Goal: Information Seeking & Learning: Learn about a topic

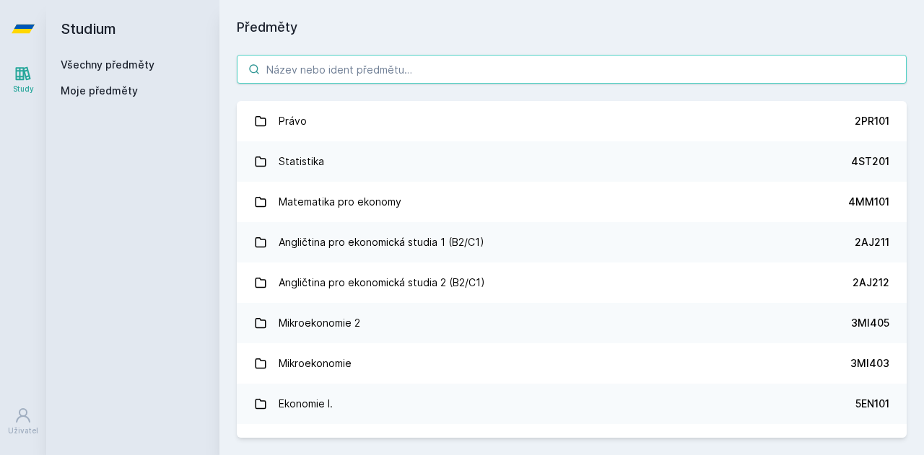
click at [375, 69] on input "search" at bounding box center [572, 69] width 670 height 29
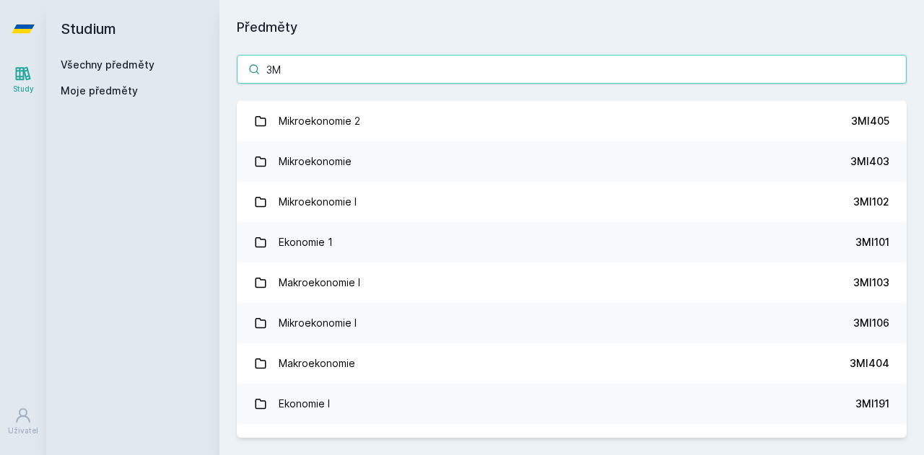
type input "3"
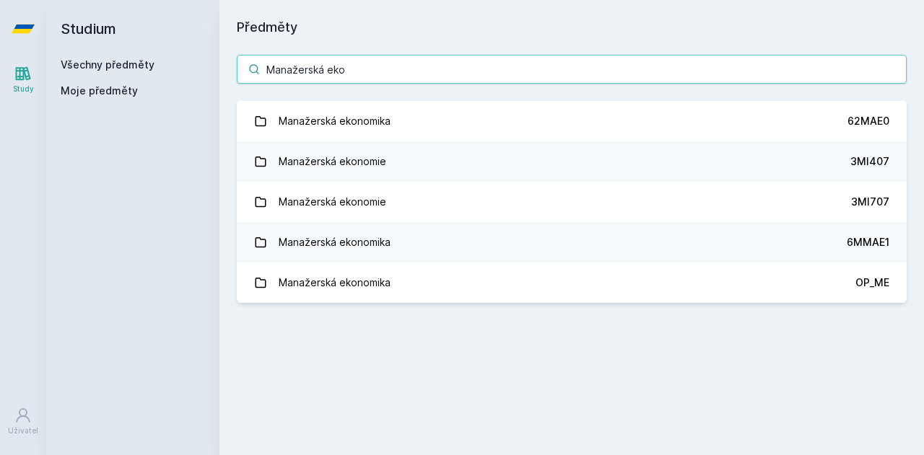
drag, startPoint x: 385, startPoint y: 76, endPoint x: 251, endPoint y: 67, distance: 134.5
click at [251, 67] on div "Manažerská eko" at bounding box center [572, 69] width 670 height 29
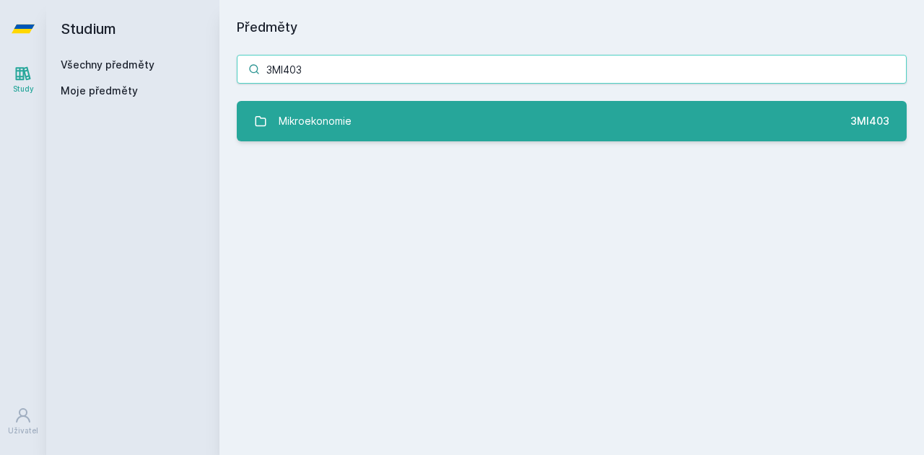
type input "3MI403"
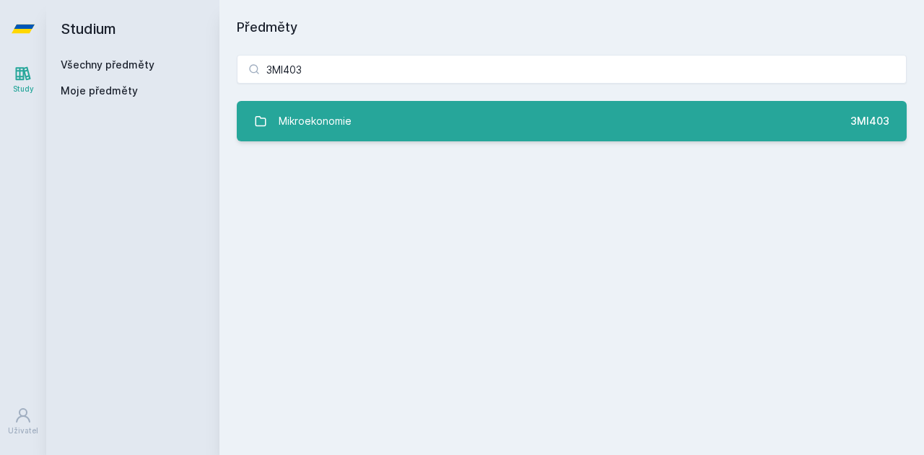
click at [359, 134] on link "Mikroekonomie 3MI403" at bounding box center [572, 121] width 670 height 40
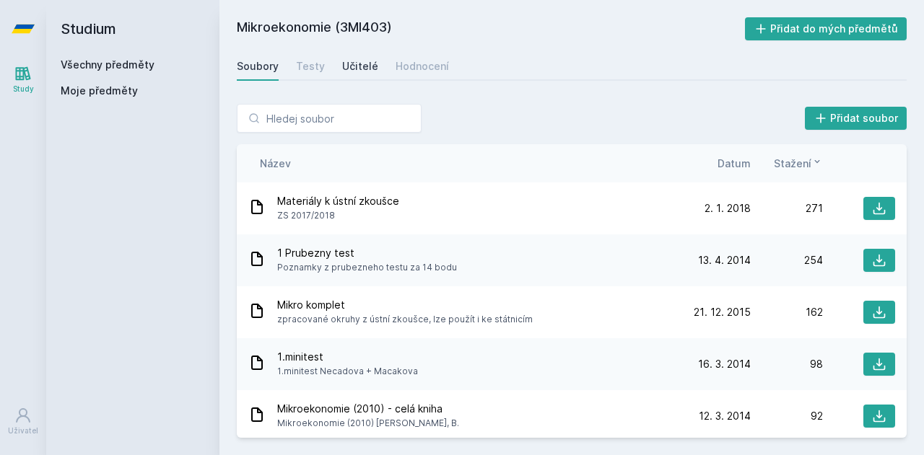
click at [346, 62] on div "Učitelé" at bounding box center [360, 66] width 36 height 14
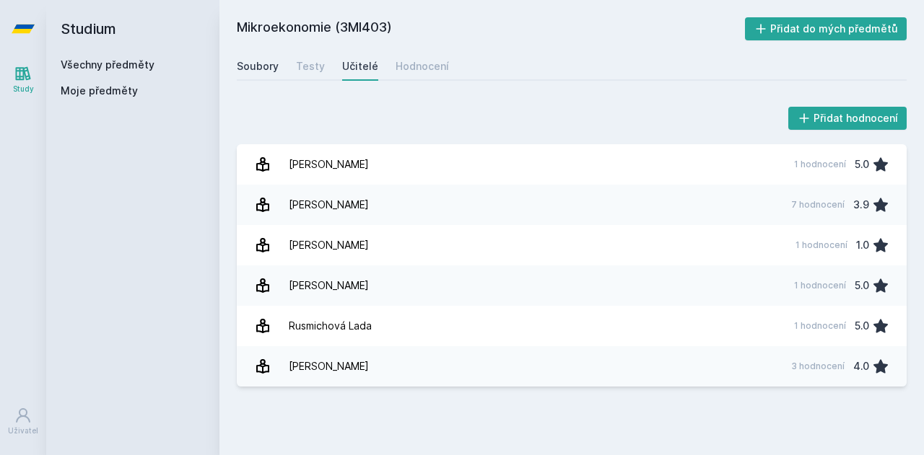
click at [267, 64] on div "Soubory" at bounding box center [258, 66] width 42 height 14
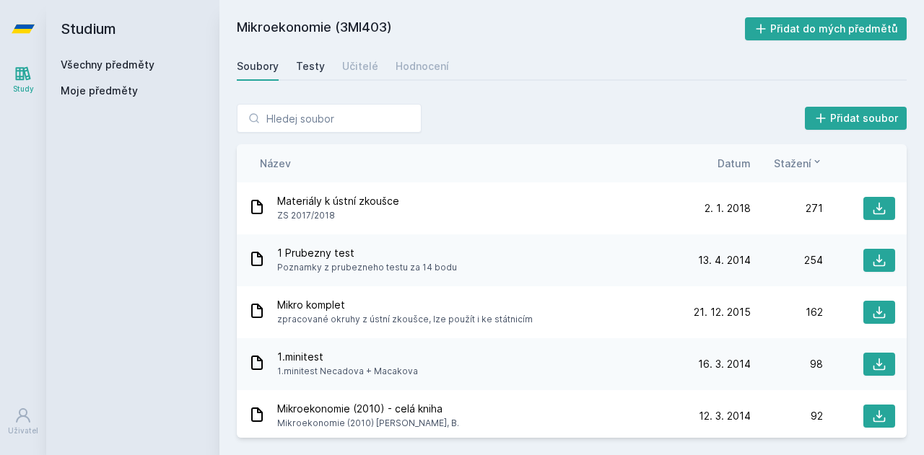
click at [307, 64] on div "Testy" at bounding box center [310, 66] width 29 height 14
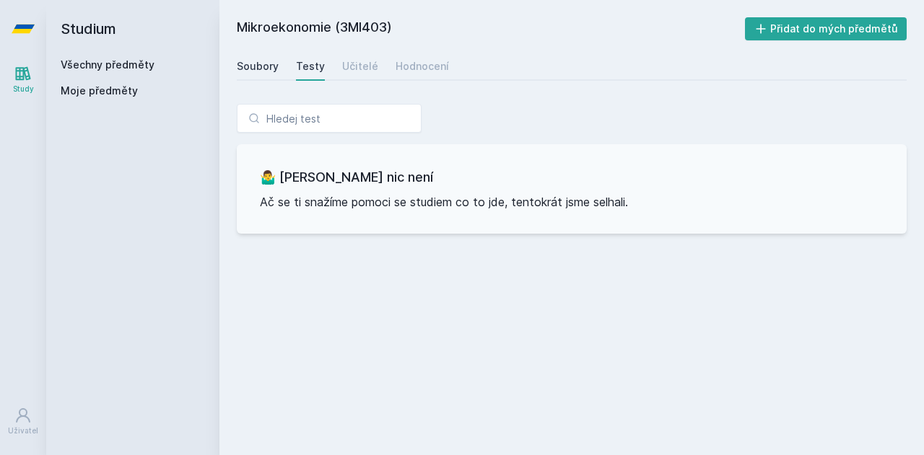
click at [250, 67] on div "Soubory" at bounding box center [258, 66] width 42 height 14
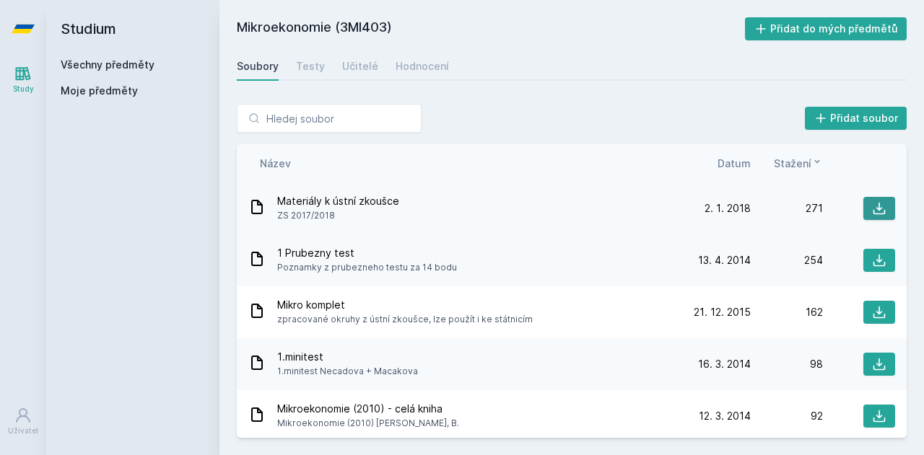
click at [875, 214] on icon at bounding box center [879, 208] width 14 height 14
click at [872, 263] on icon at bounding box center [879, 260] width 14 height 14
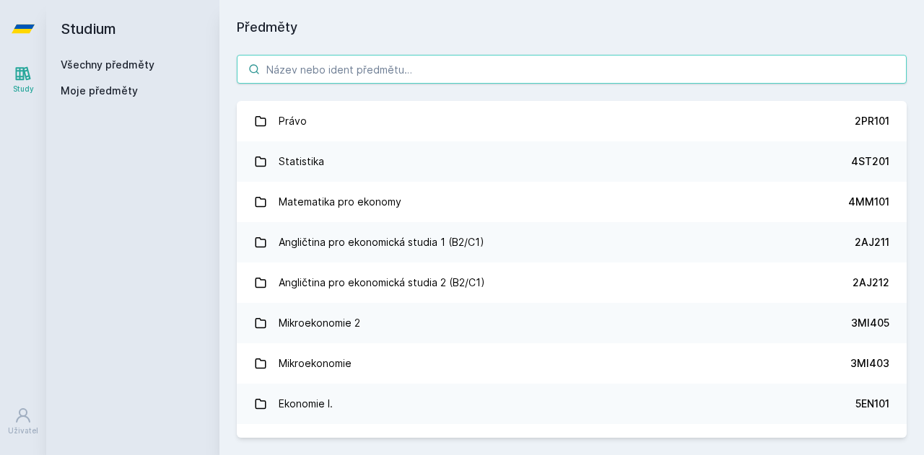
click at [406, 72] on input "search" at bounding box center [572, 69] width 670 height 29
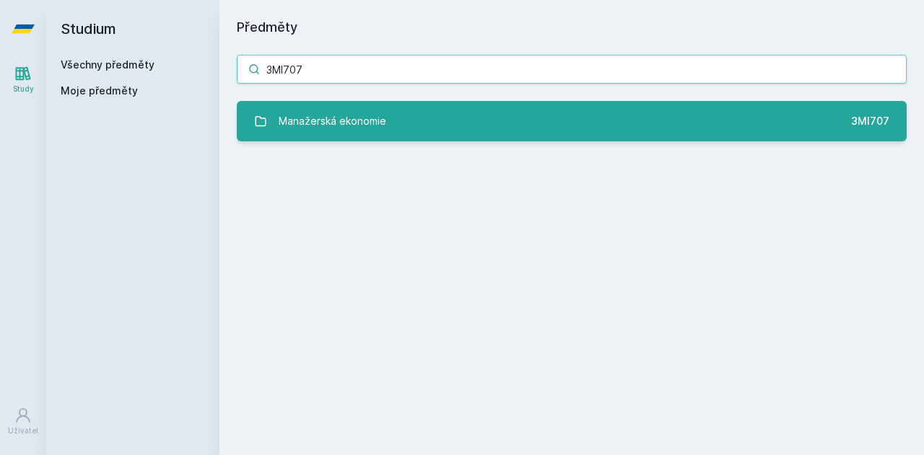
type input "3MI707"
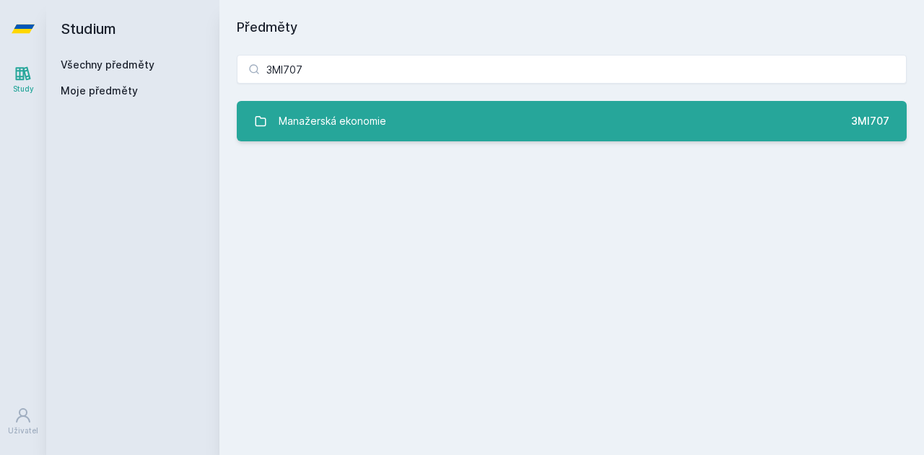
click at [429, 112] on link "Manažerská ekonomie 3MI707" at bounding box center [572, 121] width 670 height 40
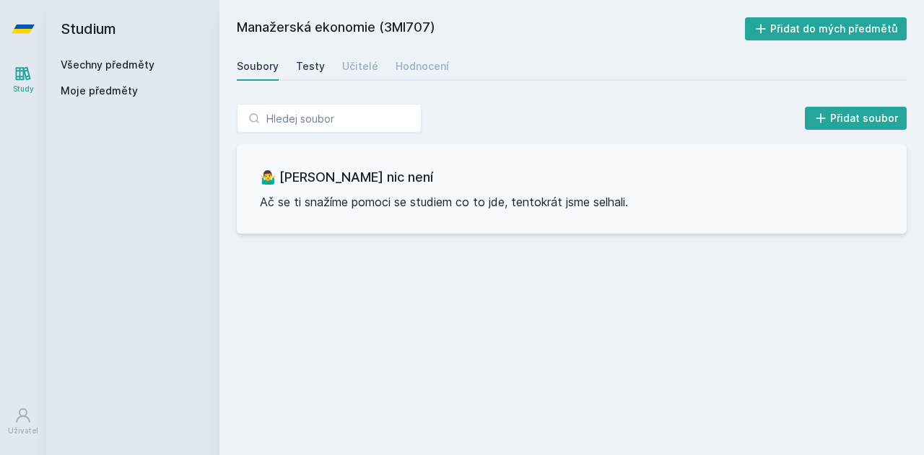
click at [305, 61] on div "Testy" at bounding box center [310, 66] width 29 height 14
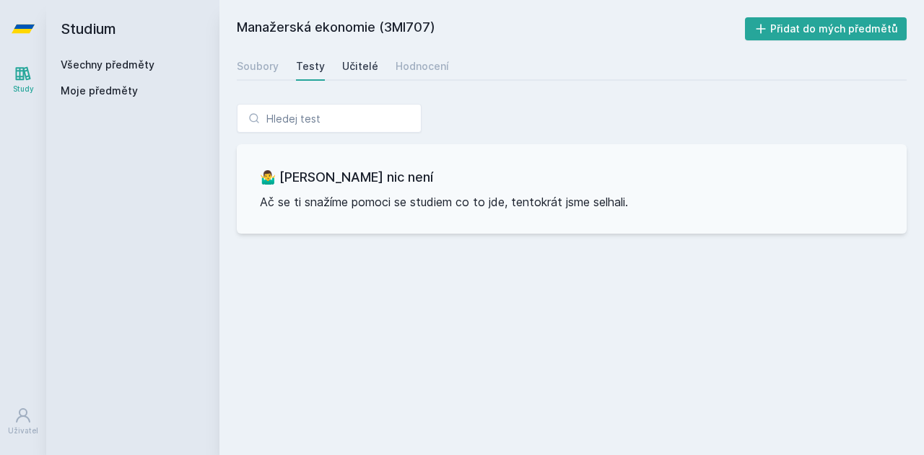
click at [344, 65] on div "Učitelé" at bounding box center [360, 66] width 36 height 14
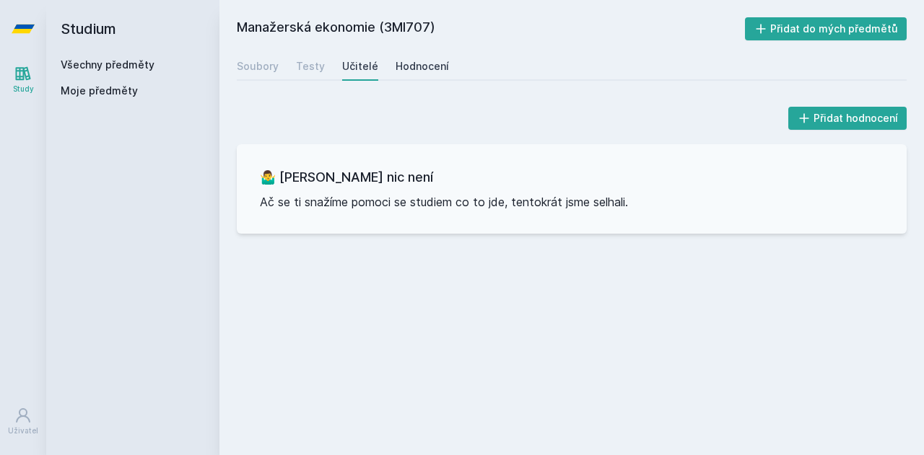
click at [428, 66] on div "Hodnocení" at bounding box center [422, 66] width 53 height 14
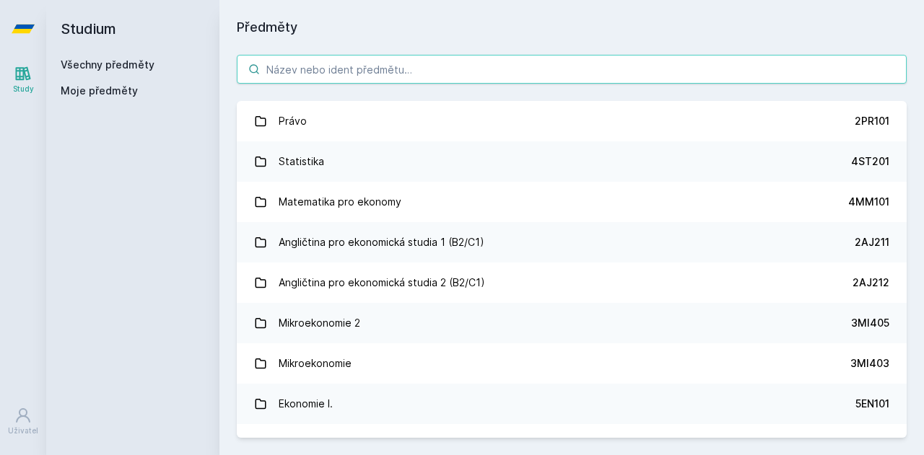
click at [451, 64] on input "search" at bounding box center [572, 69] width 670 height 29
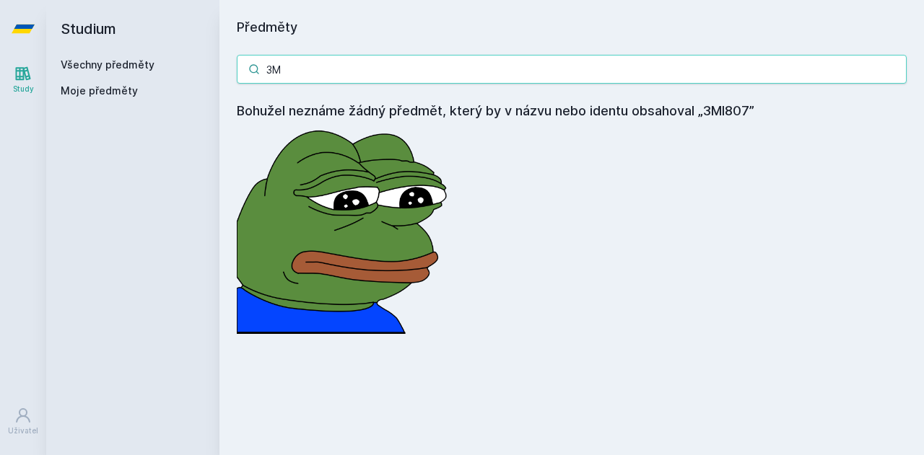
type input "3"
